Goal: Check status: Check status

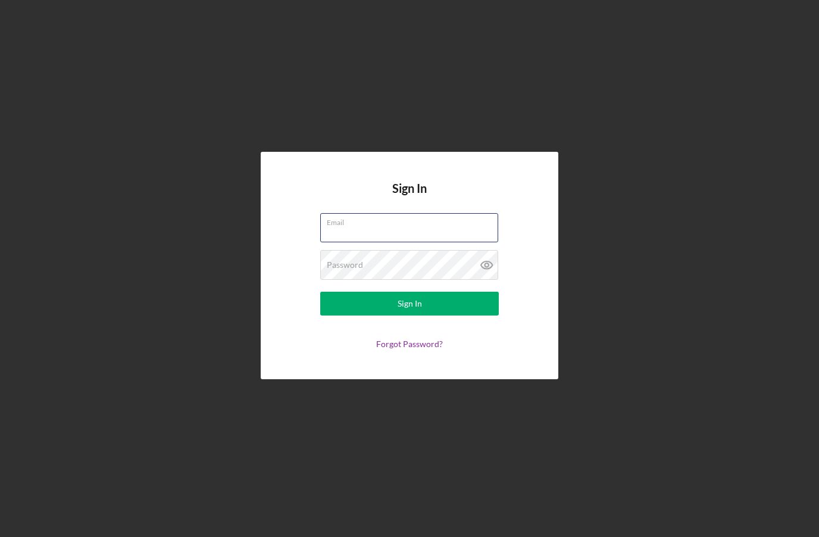
type input "[EMAIL_ADDRESS][DOMAIN_NAME]"
click at [410, 316] on button "Sign In" at bounding box center [409, 304] width 179 height 24
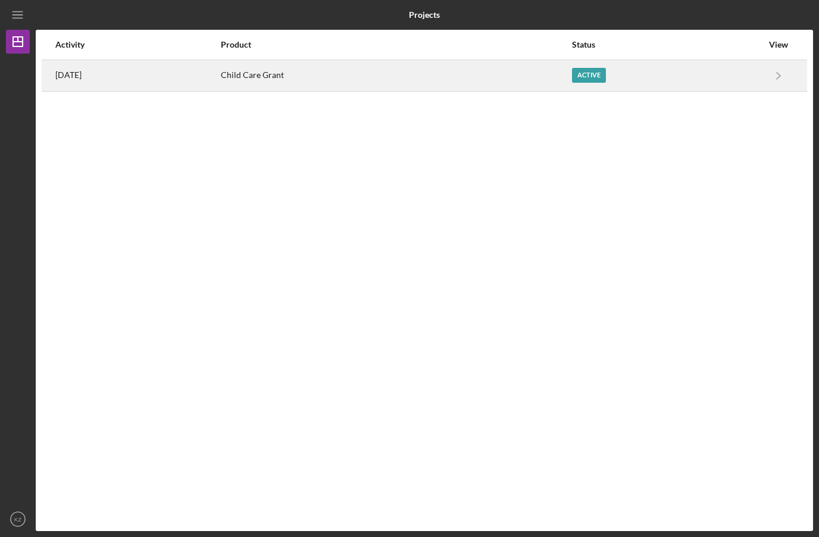
click at [342, 86] on div "Child Care Grant" at bounding box center [396, 76] width 350 height 30
